Goal: Consume media (video, audio)

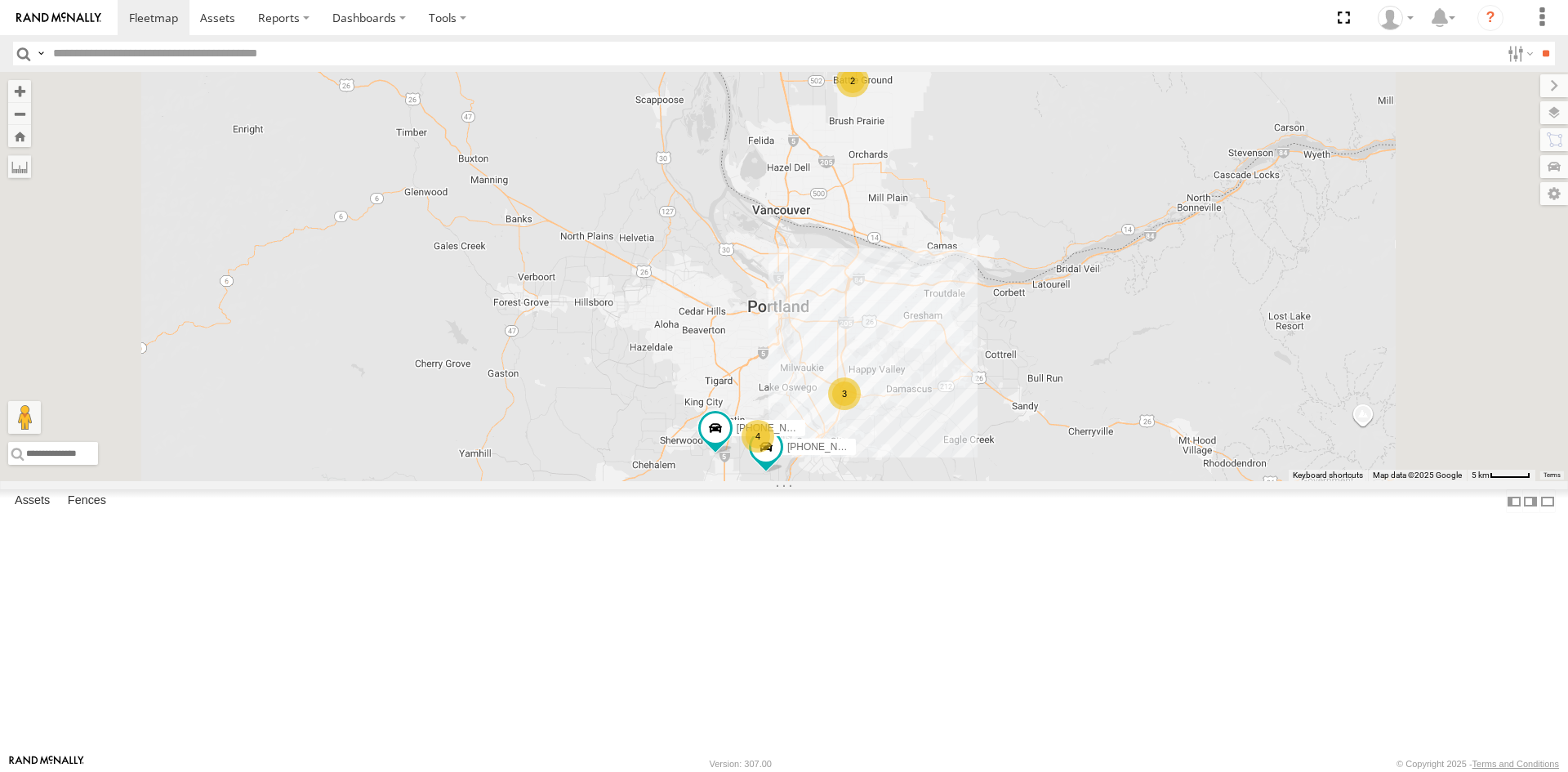
click at [0, 0] on link at bounding box center [0, 0] width 0 height 0
